Goal: Transaction & Acquisition: Book appointment/travel/reservation

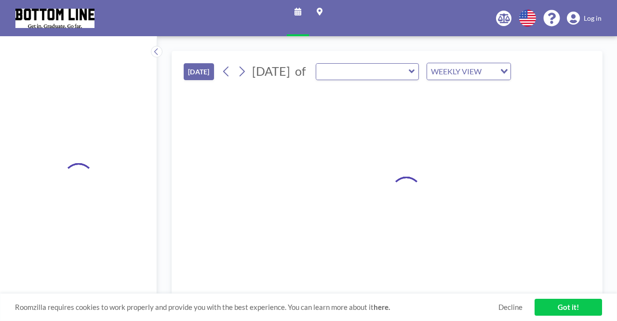
type input "[GEOGRAPHIC_DATA]"
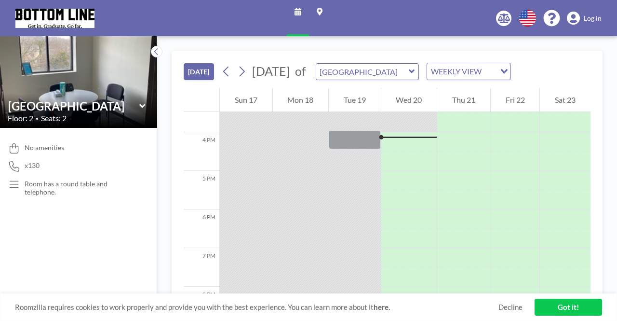
scroll to position [598, 0]
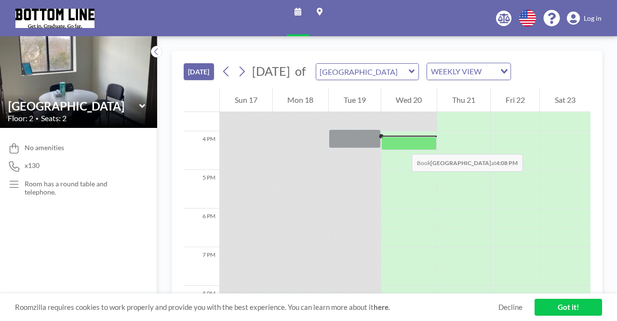
click at [402, 144] on div at bounding box center [409, 142] width 56 height 13
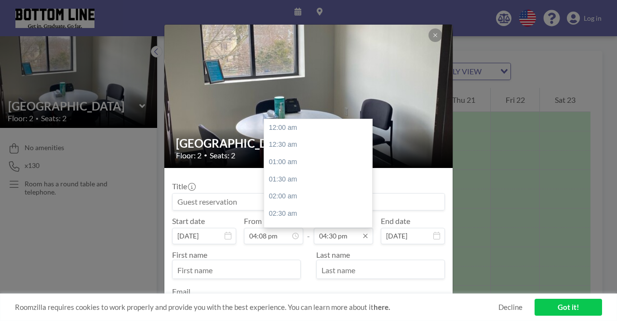
scroll to position [566, 0]
click at [350, 236] on input "04:30 pm" at bounding box center [343, 236] width 59 height 16
click at [294, 175] on div "06:00 pm" at bounding box center [320, 178] width 113 height 17
type input "06:00 pm"
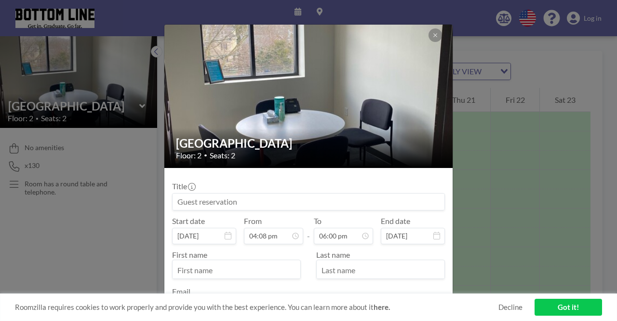
scroll to position [617, 0]
click at [241, 204] on input at bounding box center [309, 201] width 272 height 16
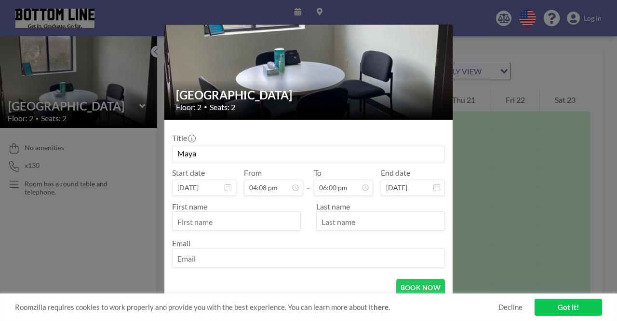
type input "Maya"
click at [203, 214] on input "text" at bounding box center [237, 222] width 128 height 16
type input "Maya"
click at [376, 226] on input "text" at bounding box center [381, 222] width 128 height 16
type input "[PERSON_NAME]"
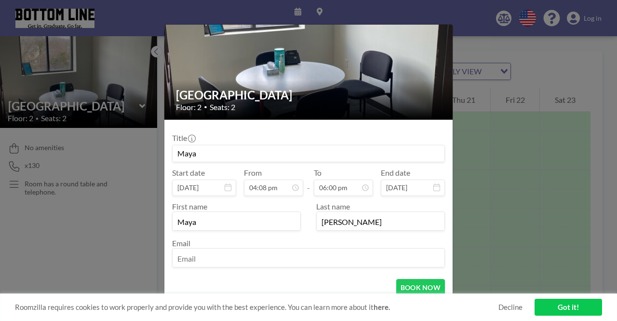
click at [374, 261] on input "email" at bounding box center [309, 258] width 272 height 16
type input "[EMAIL_ADDRESS][DOMAIN_NAME]"
click at [428, 291] on button "BOOK NOW" at bounding box center [420, 287] width 49 height 17
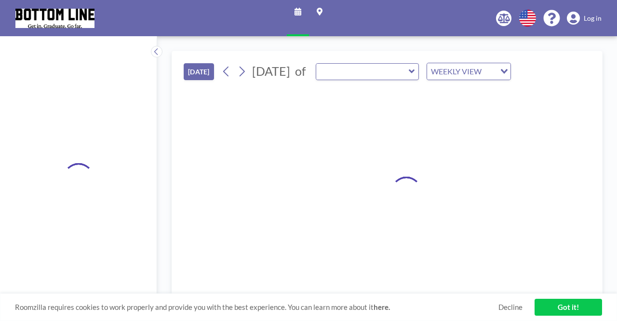
type input "[GEOGRAPHIC_DATA]"
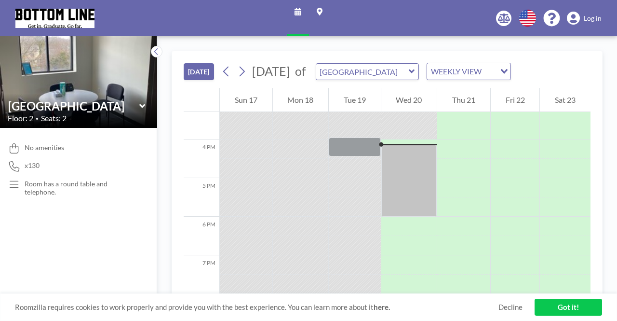
scroll to position [598, 0]
